Goal: Navigation & Orientation: Find specific page/section

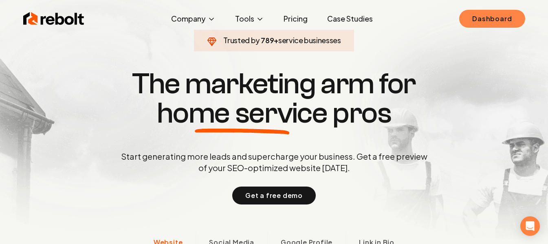
click at [480, 20] on link "Dashboard" at bounding box center [492, 19] width 66 height 18
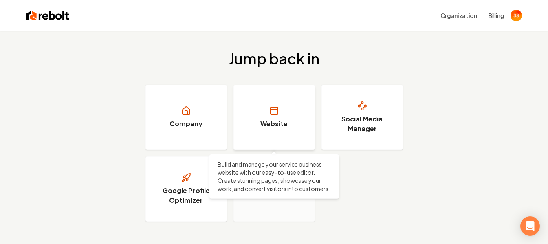
click at [273, 114] on icon at bounding box center [273, 112] width 0 height 5
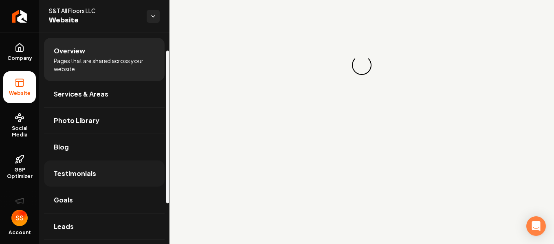
scroll to position [80, 0]
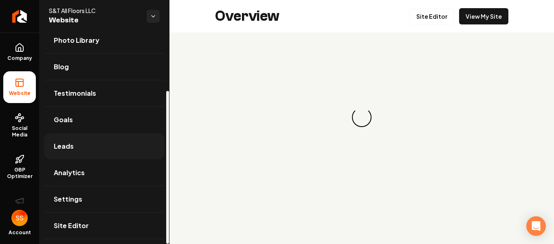
click at [72, 148] on span "Leads" at bounding box center [64, 146] width 20 height 10
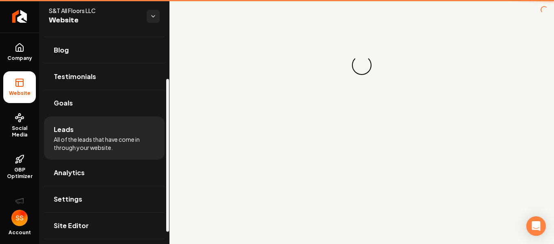
scroll to position [64, 0]
